Goal: Find specific page/section: Find specific page/section

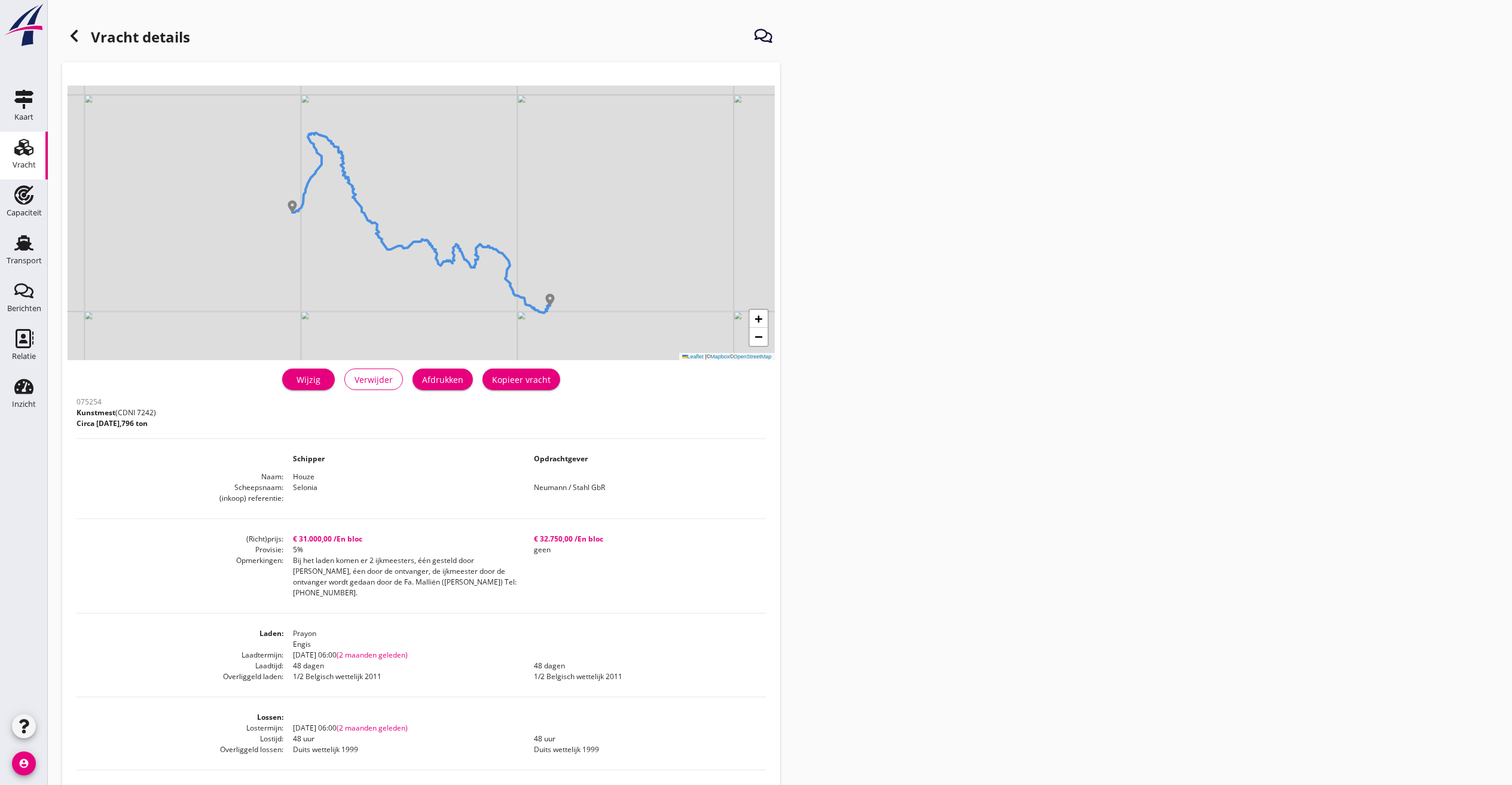
click at [73, 29] on icon at bounding box center [74, 36] width 14 height 14
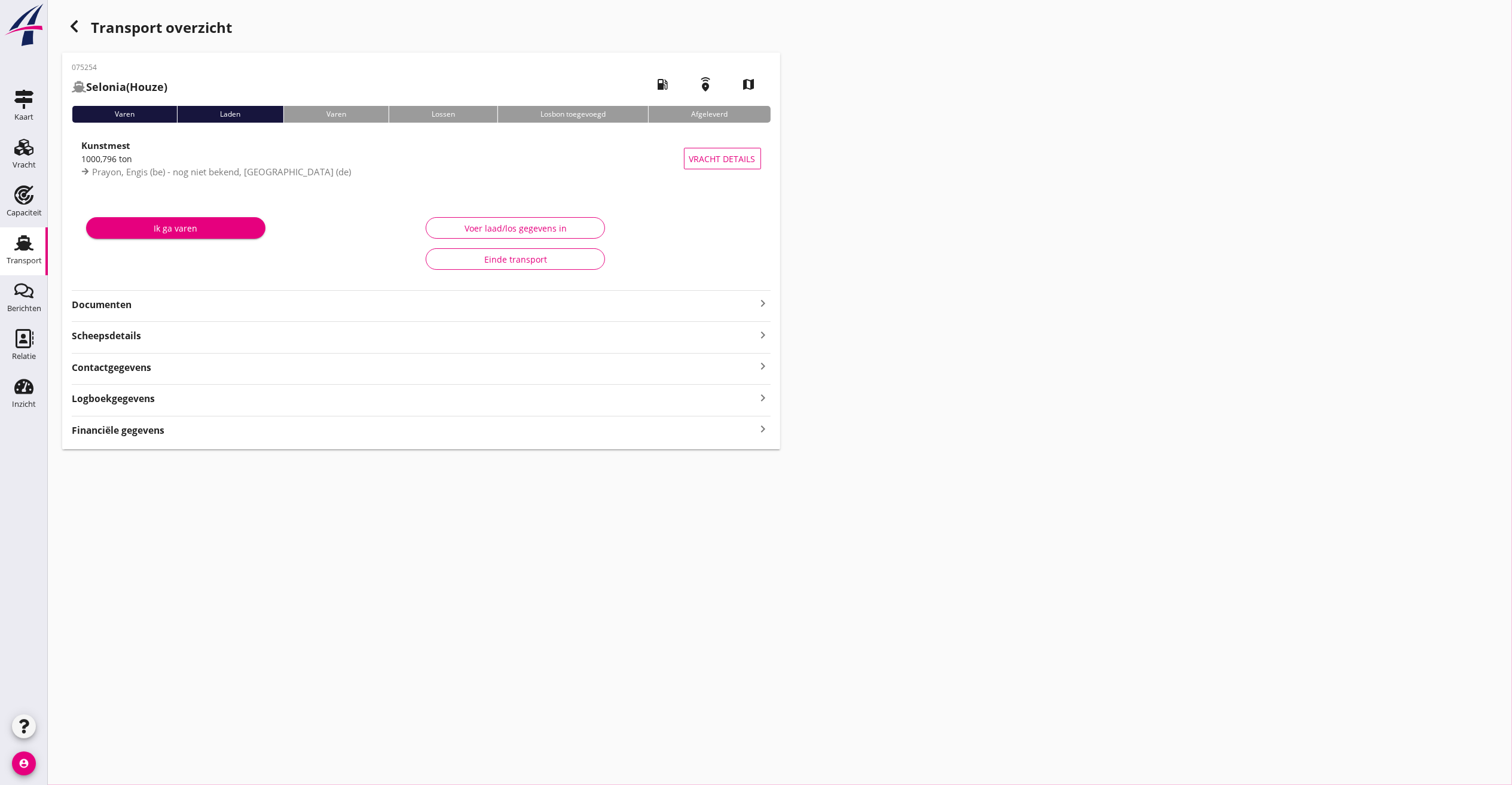
click at [78, 17] on div "button" at bounding box center [74, 26] width 24 height 24
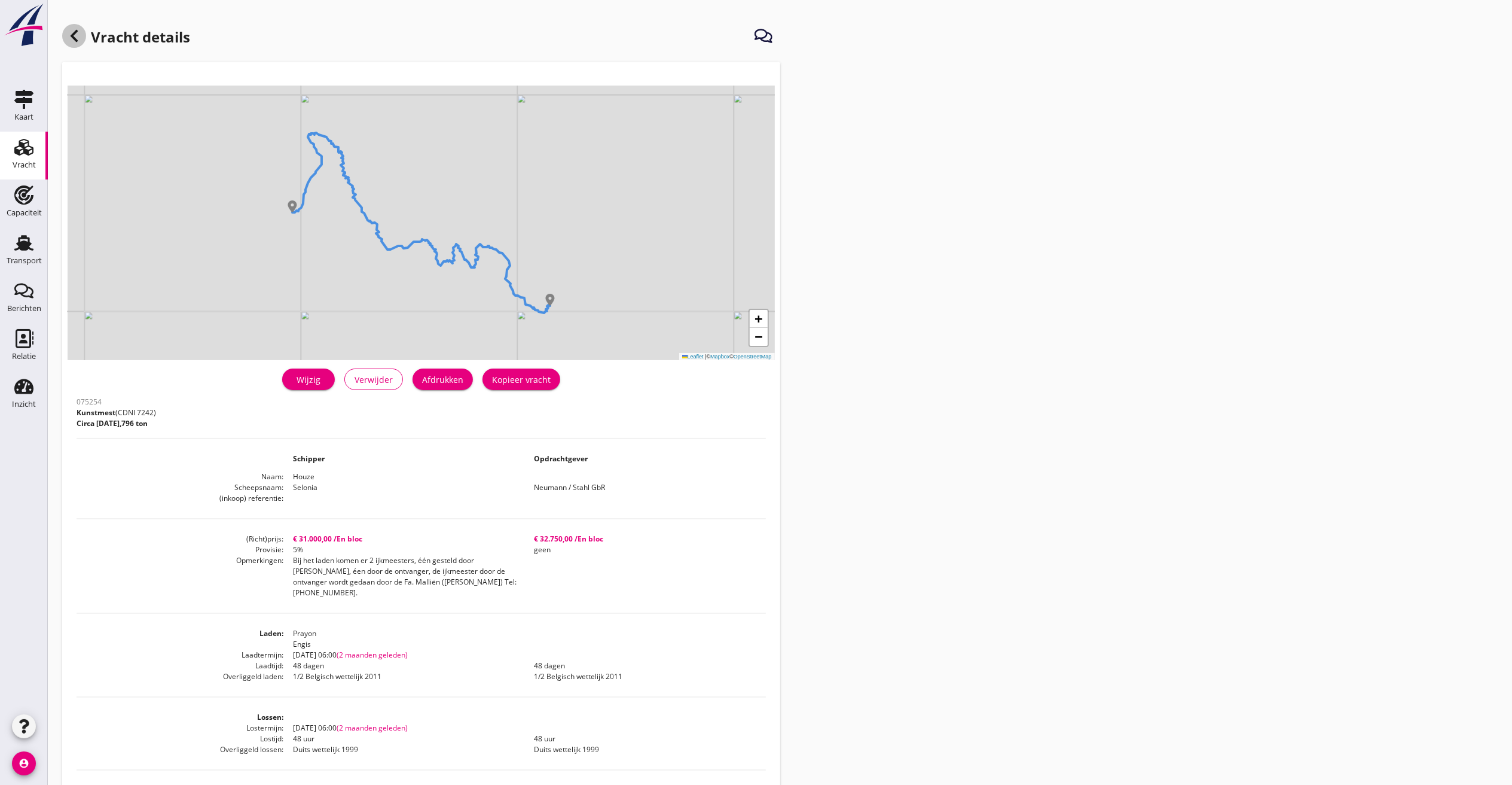
click at [70, 34] on icon at bounding box center [74, 36] width 14 height 14
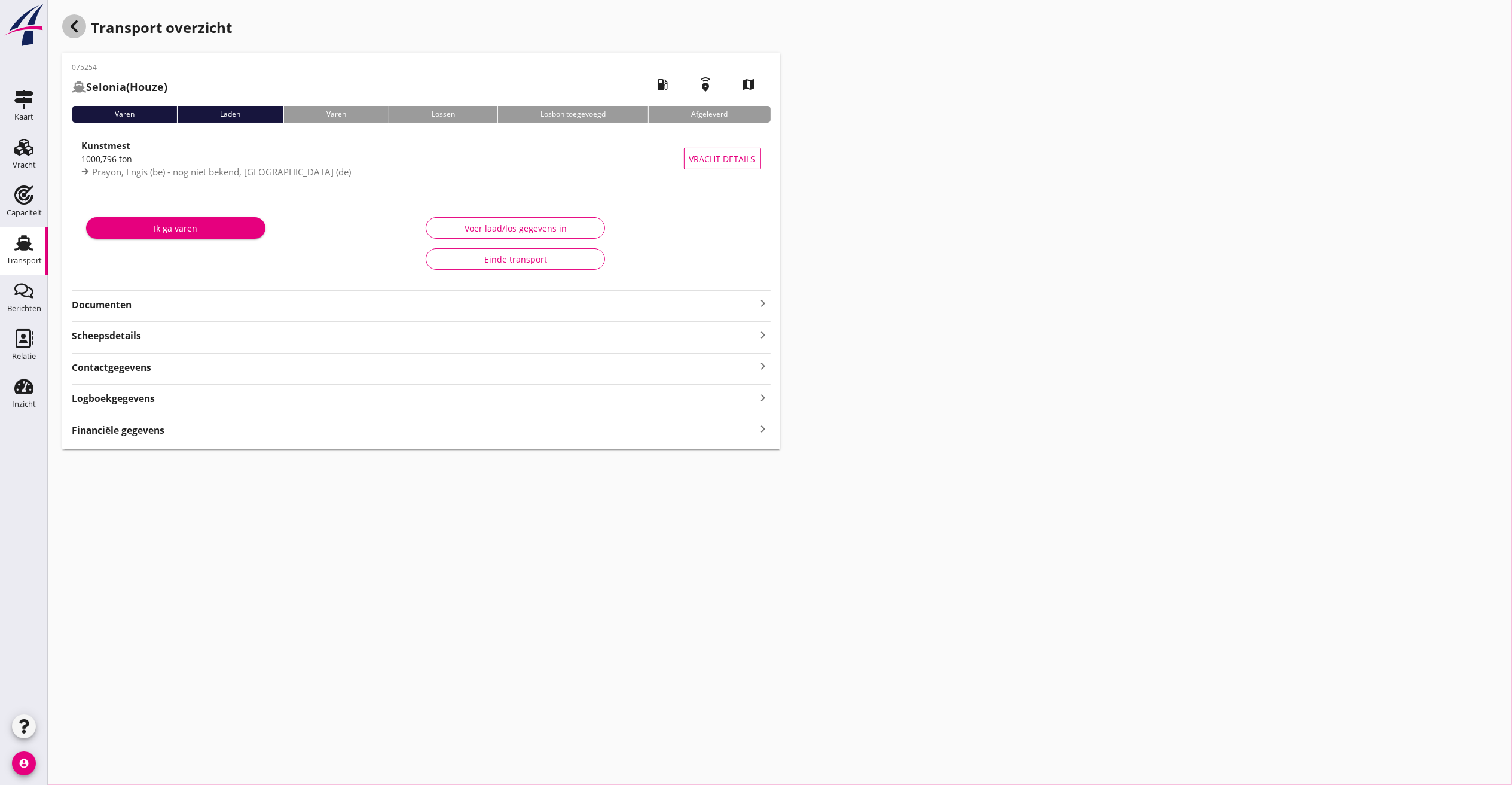
click at [75, 24] on icon "button" at bounding box center [74, 26] width 14 height 14
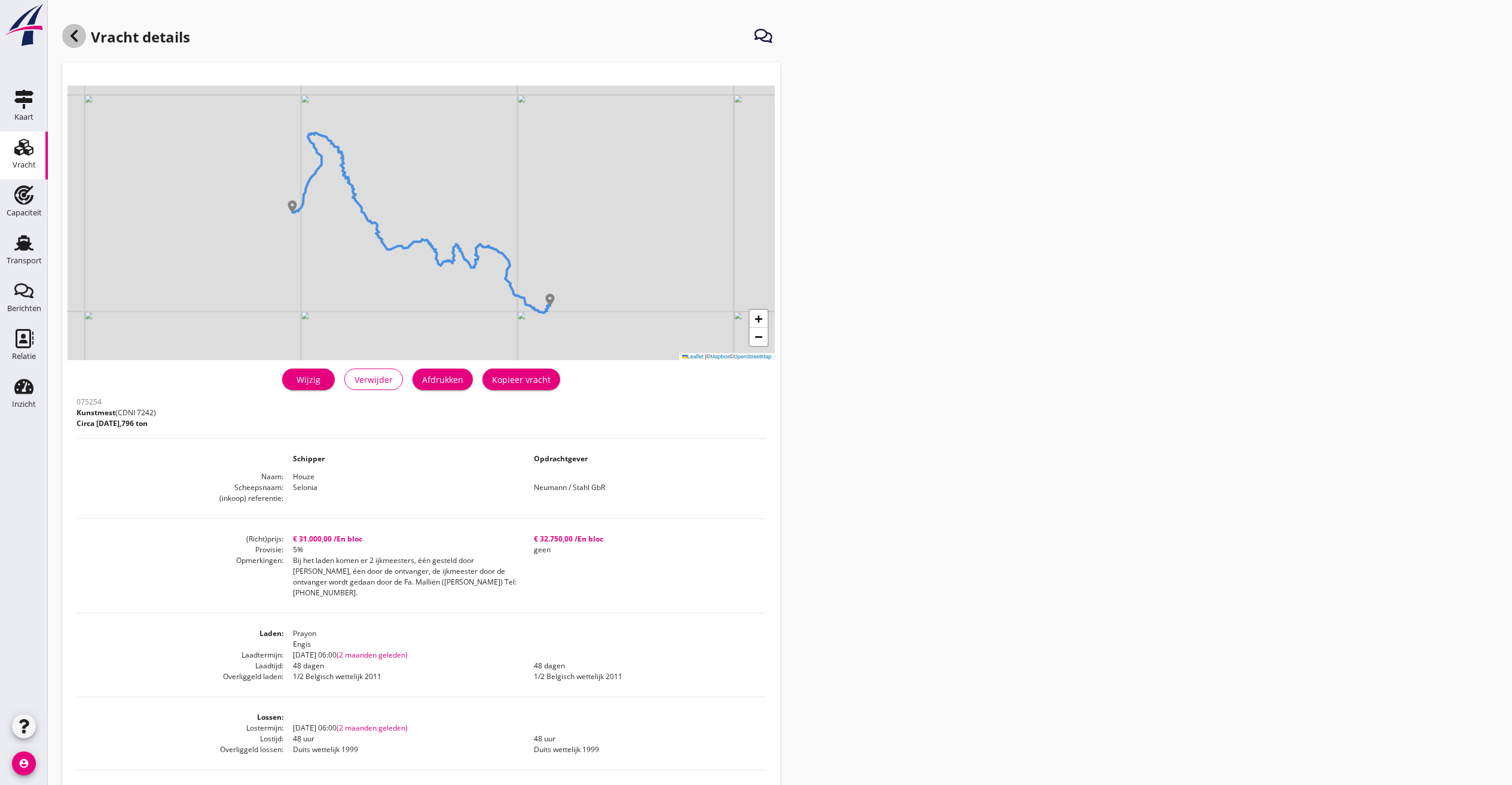
click at [77, 34] on icon at bounding box center [74, 36] width 14 height 14
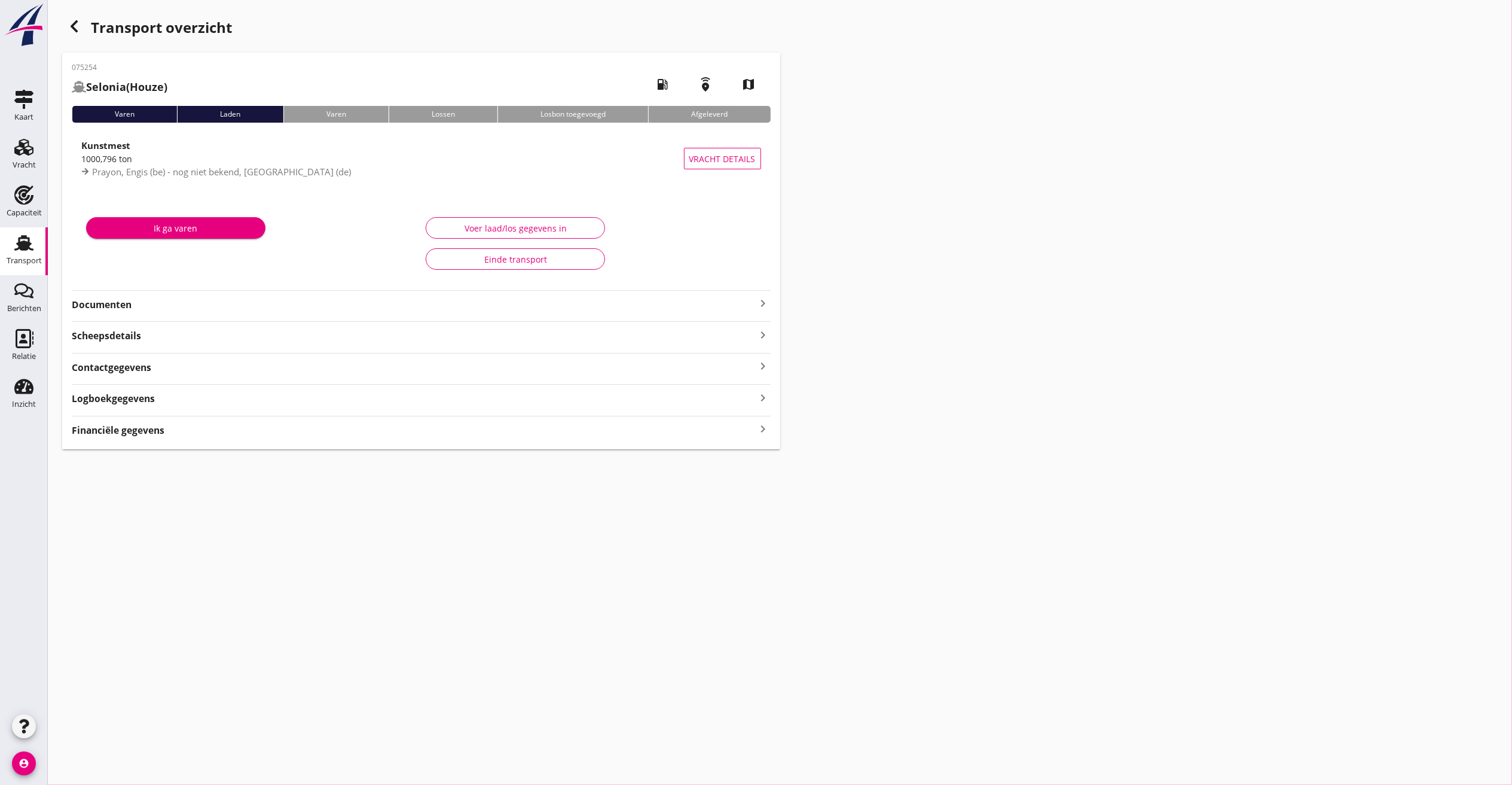
click at [75, 12] on div "Transport overzicht 075254 Selonia (Houze) local_gas_station emergency_share ma…" at bounding box center [780, 231] width 1464 height 463
click at [75, 17] on div "button" at bounding box center [74, 26] width 24 height 24
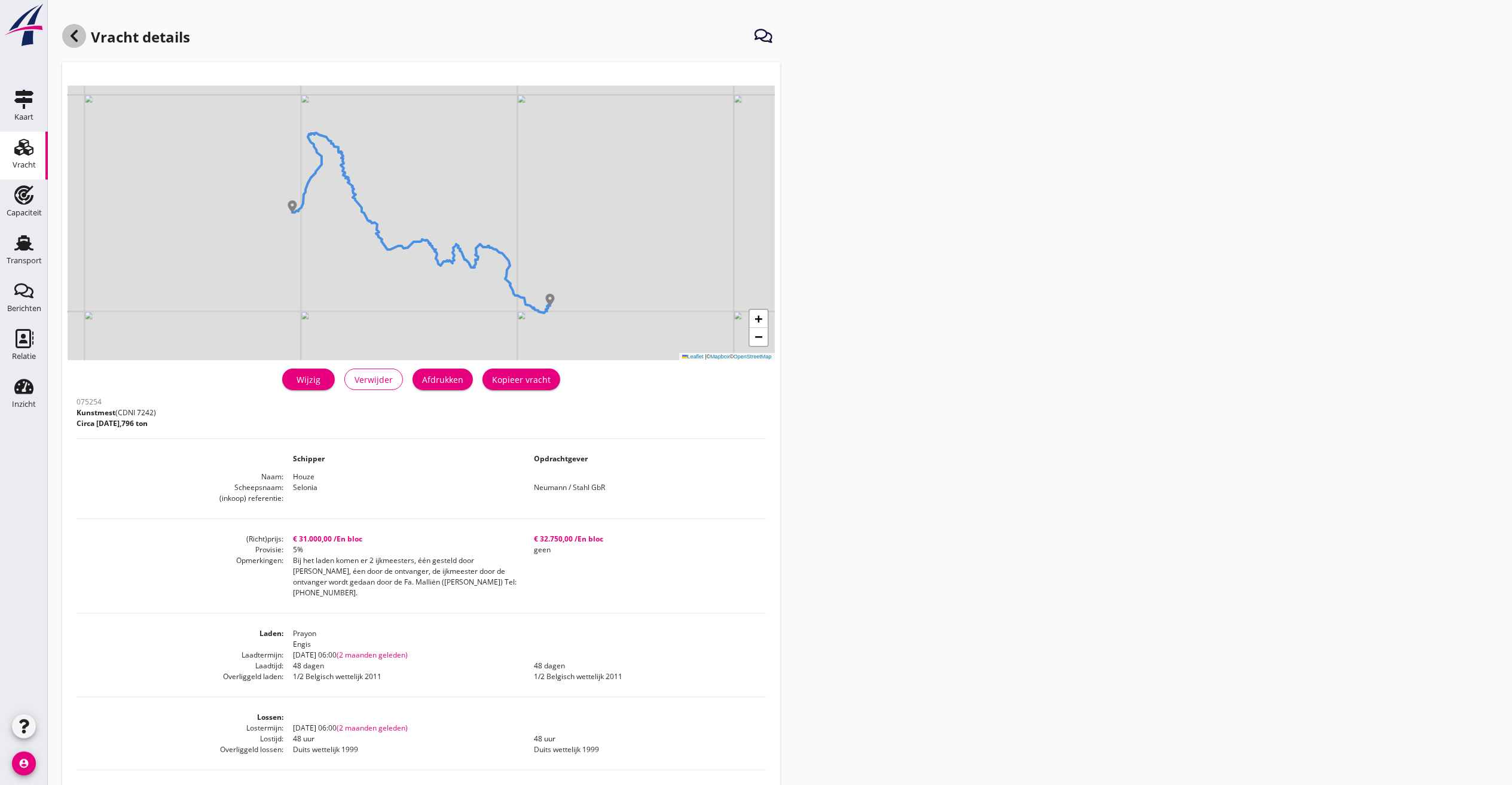
drag, startPoint x: 78, startPoint y: 39, endPoint x: 163, endPoint y: 287, distance: 262.2
click at [78, 38] on icon at bounding box center [74, 36] width 14 height 14
